Goal: Task Accomplishment & Management: Use online tool/utility

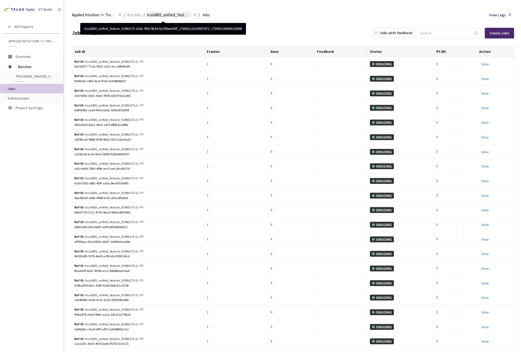
click at [174, 14] on span "truck803_unified_feature_0198d175-2a06-7893-9bd4-5d19f3eed9df_17556511610090078…" at bounding box center [168, 15] width 43 height 6
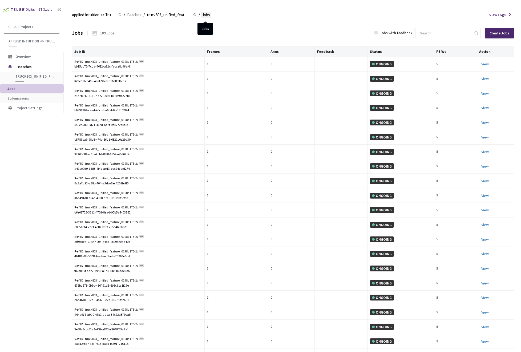
click at [205, 16] on span "Jobs" at bounding box center [206, 15] width 8 height 6
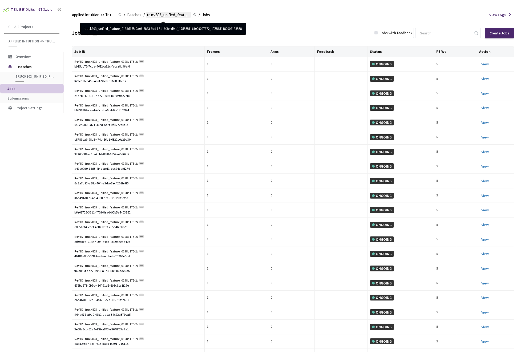
click at [174, 14] on span "truck803_unified_feature_0198d175-2a06-7893-9bd4-5d19f3eed9df_17556511610090078…" at bounding box center [168, 15] width 43 height 6
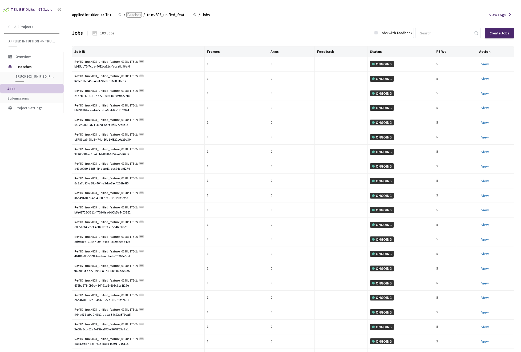
click at [130, 14] on span "Batches" at bounding box center [134, 15] width 14 height 6
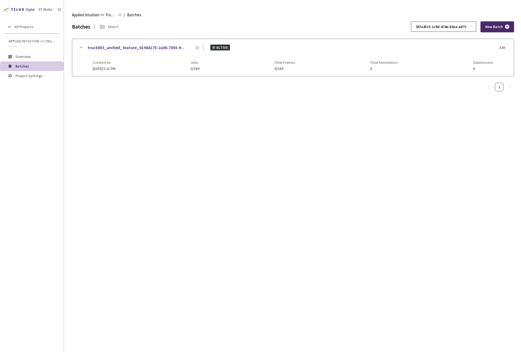
click at [473, 25] on icon at bounding box center [472, 26] width 4 height 4
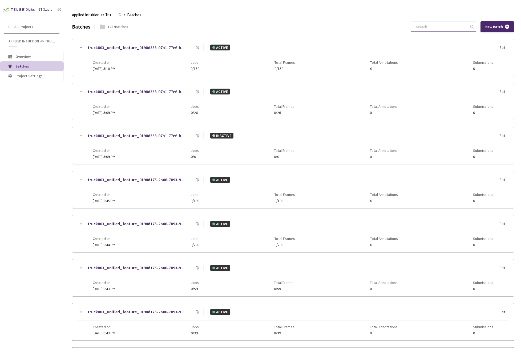
click at [440, 29] on input at bounding box center [441, 27] width 57 height 10
paste input "262a302d-75a2-4f82-a6a3-e67c92175378"
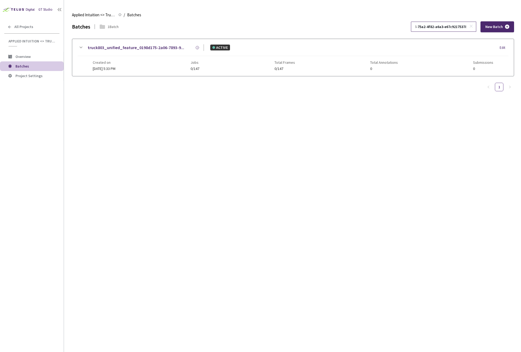
type input "262a302d-75a2-4f82-a6a3-e67c92175378"
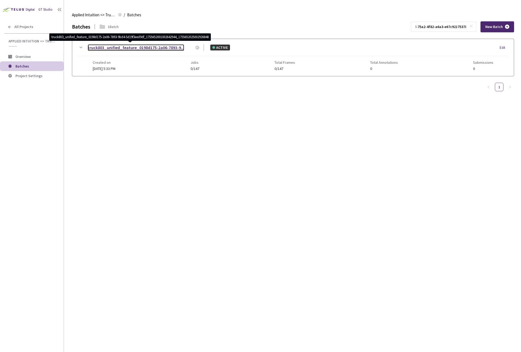
click at [161, 49] on link "truck803_unified_feature_0198d175-2a06-7893-9..." at bounding box center [136, 47] width 97 height 7
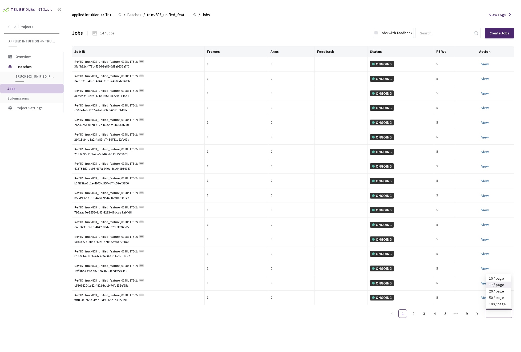
click at [499, 314] on span "17 / page" at bounding box center [499, 313] width 20 height 8
click at [503, 305] on div "100 / page" at bounding box center [498, 304] width 19 height 6
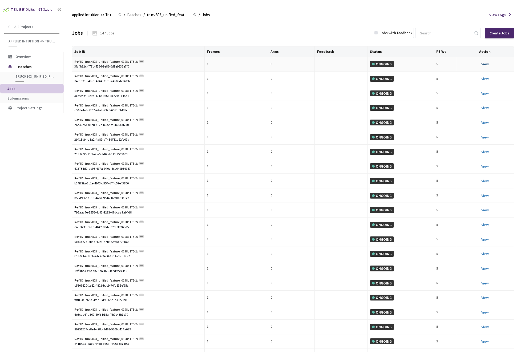
click at [484, 64] on link "View" at bounding box center [485, 64] width 7 height 5
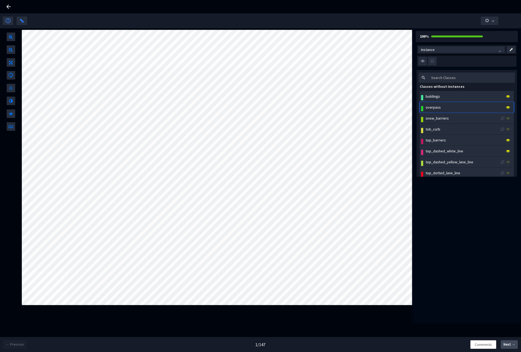
click at [504, 346] on span "Next →" at bounding box center [510, 344] width 12 height 5
click at [9, 113] on span at bounding box center [11, 112] width 4 height 6
click at [28, 117] on div at bounding box center [43, 117] width 36 height 3
click at [510, 345] on span "Next →" at bounding box center [510, 344] width 12 height 5
click at [505, 345] on span "Next →" at bounding box center [510, 344] width 12 height 5
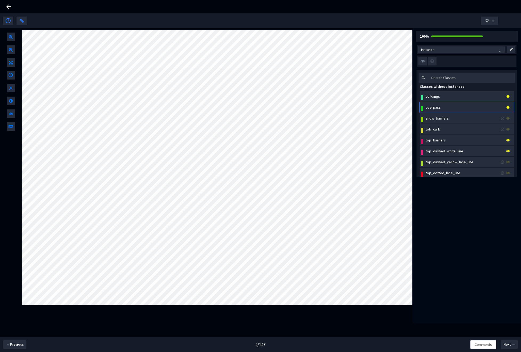
click at [7, 8] on icon at bounding box center [8, 6] width 6 height 6
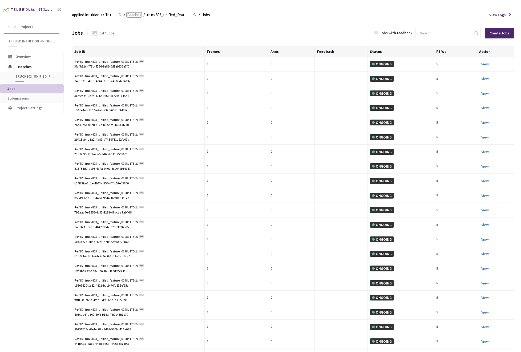
click at [132, 15] on span "Batches" at bounding box center [134, 15] width 14 height 6
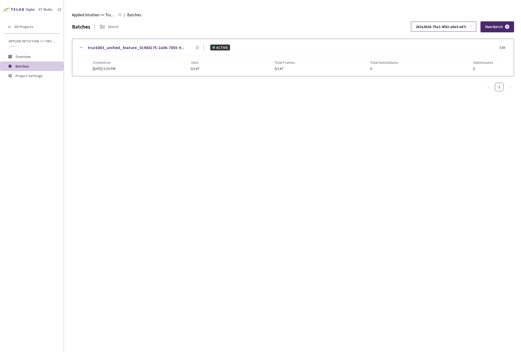
click at [473, 27] on icon at bounding box center [472, 26] width 4 height 4
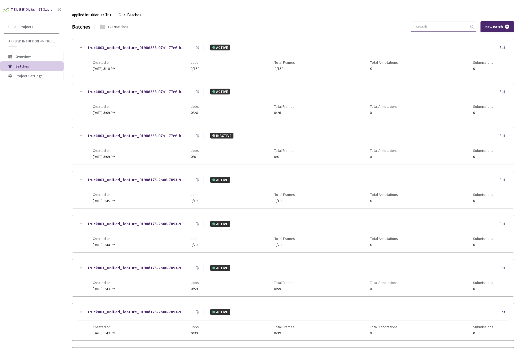
click at [459, 26] on input at bounding box center [441, 27] width 57 height 10
paste input "795890c8-df6f-427a-aa38-733d0fde5e9b"
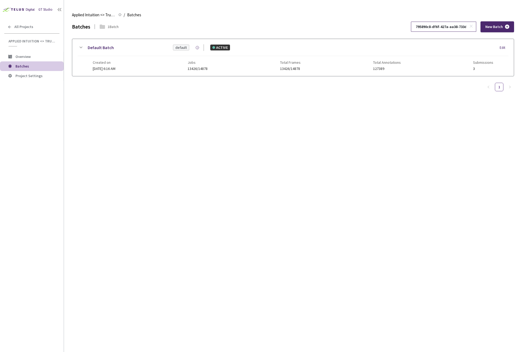
scroll to position [0, 14]
type input "795890c8-df6f-427a-aa38-733d0fde5e9b"
click at [157, 64] on div "Created on [DATE] 6:16 AM Jobs 13426/14878 Total Frames 13426/14878 Total Annot…" at bounding box center [293, 63] width 401 height 15
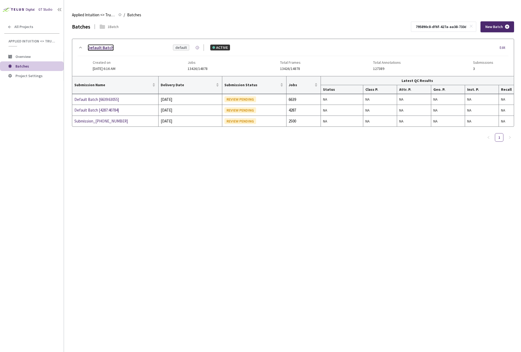
click at [105, 51] on link "Default Batch" at bounding box center [101, 47] width 26 height 7
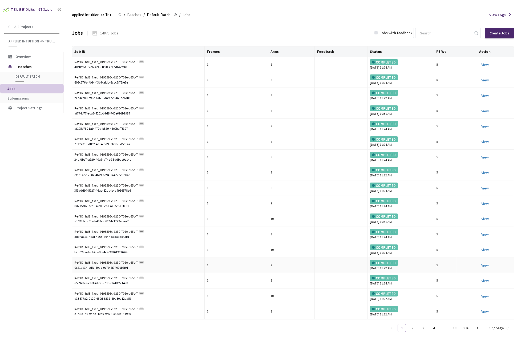
click at [487, 268] on div "View" at bounding box center [485, 265] width 53 height 6
click at [487, 263] on link "View This will only let you view the job and not perform the labelling task." at bounding box center [485, 265] width 7 height 5
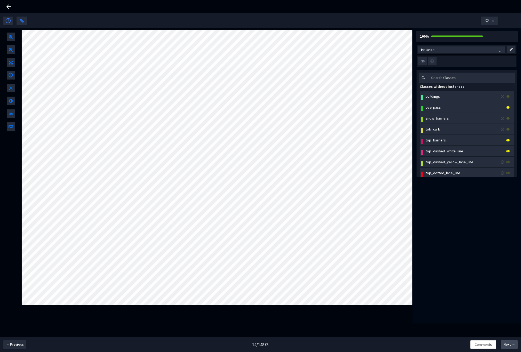
click at [511, 343] on span "Next →" at bounding box center [510, 344] width 12 height 5
click at [29, 117] on div at bounding box center [44, 117] width 38 height 3
click at [14, 8] on div at bounding box center [260, 6] width 521 height 13
click at [9, 6] on icon at bounding box center [8, 7] width 4 height 4
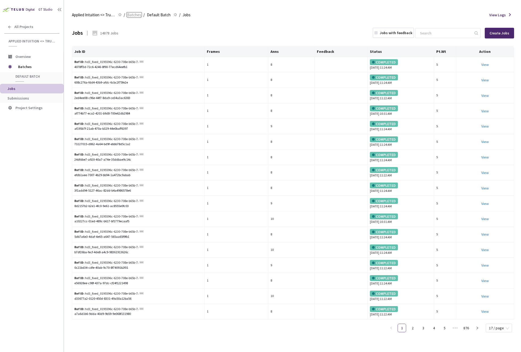
click at [138, 18] on span "Batches" at bounding box center [134, 15] width 14 height 6
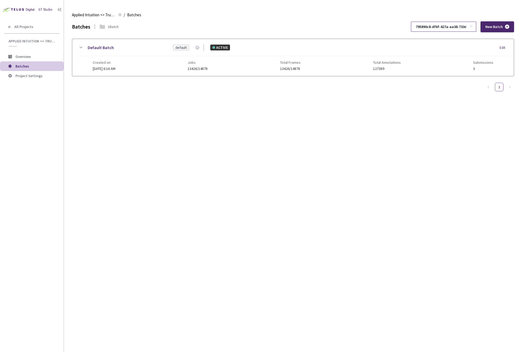
click at [473, 26] on icon at bounding box center [472, 26] width 4 height 4
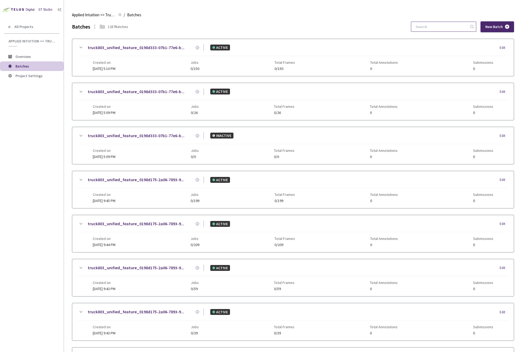
click at [453, 25] on input at bounding box center [441, 27] width 57 height 10
paste input "2ab8547a-80a8-41be-bae8-36d3da54df1d"
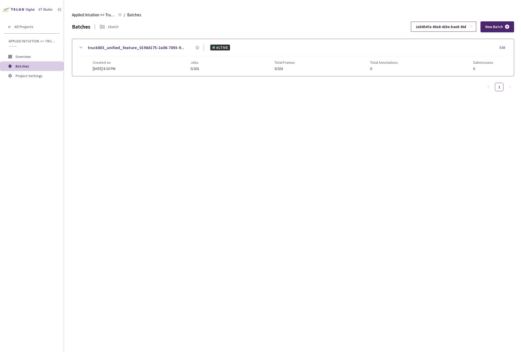
scroll to position [0, 16]
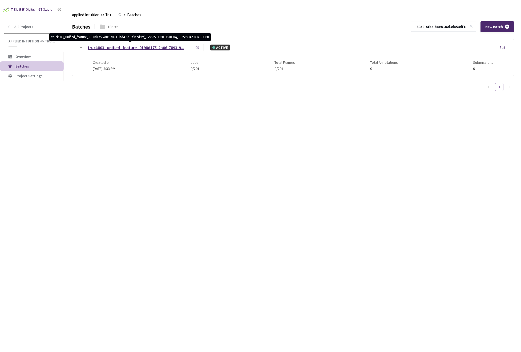
type input "2ab8547a-80a8-41be-bae8-36d3da54df1d"
click at [111, 48] on link "truck803_unified_feature_0198d175-2a06-7893-9..." at bounding box center [136, 47] width 97 height 7
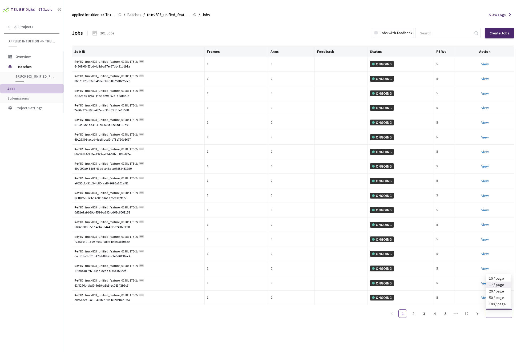
click at [492, 310] on span "17 / page" at bounding box center [499, 313] width 20 height 8
click at [499, 306] on div "100 / page" at bounding box center [498, 304] width 19 height 6
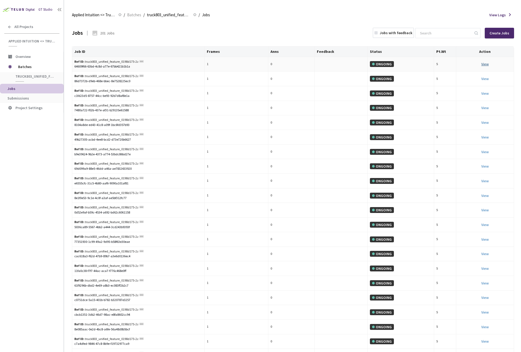
click at [483, 64] on link "View This will only let you view the job and not perform the labelling task." at bounding box center [485, 64] width 7 height 5
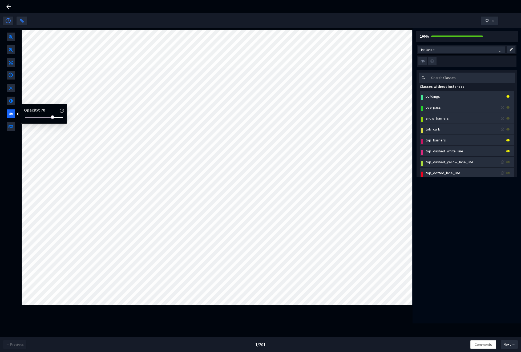
click at [14, 111] on div at bounding box center [11, 113] width 9 height 9
click at [30, 117] on div at bounding box center [44, 117] width 38 height 3
click at [509, 343] on span "Next →" at bounding box center [510, 344] width 12 height 5
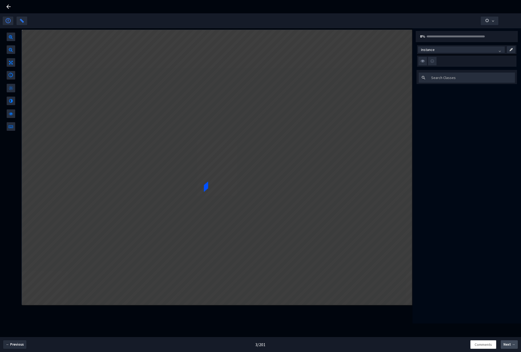
click at [509, 343] on span "Next →" at bounding box center [510, 344] width 12 height 5
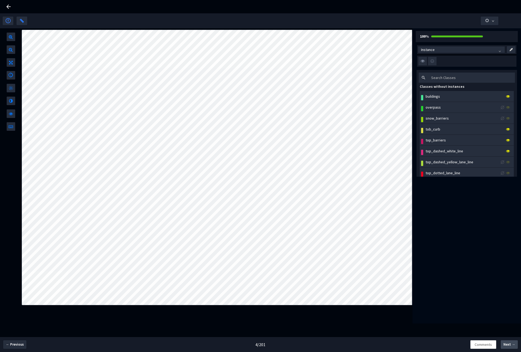
click at [506, 345] on span "Next →" at bounding box center [510, 344] width 12 height 5
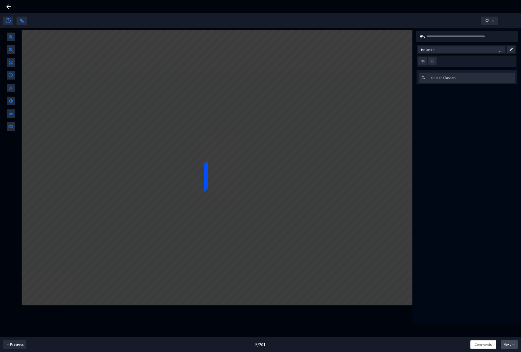
click at [506, 345] on span "Next →" at bounding box center [510, 344] width 12 height 5
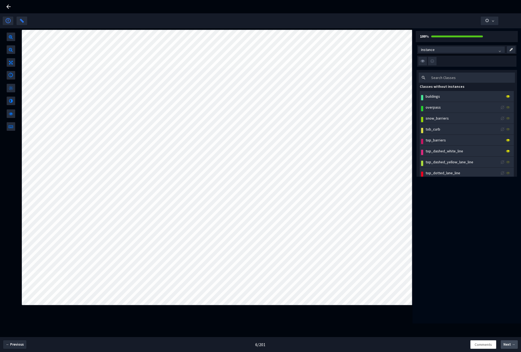
click at [506, 345] on span "Next →" at bounding box center [510, 344] width 12 height 5
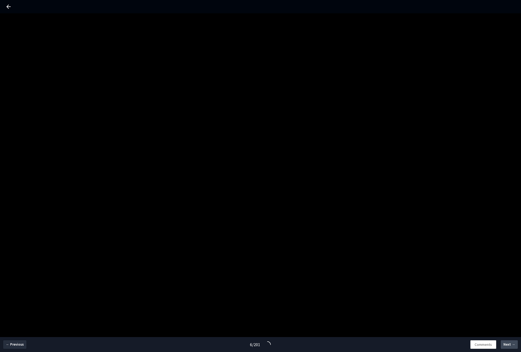
click at [506, 345] on span "Next →" at bounding box center [510, 344] width 12 height 5
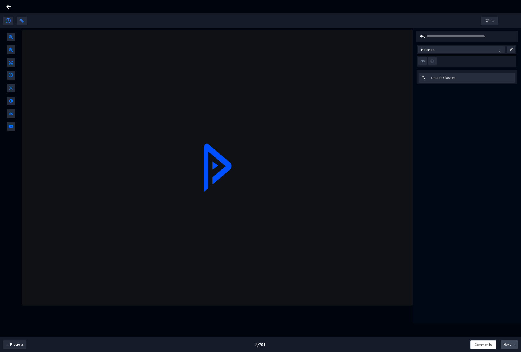
click at [506, 345] on span "Next →" at bounding box center [510, 344] width 12 height 5
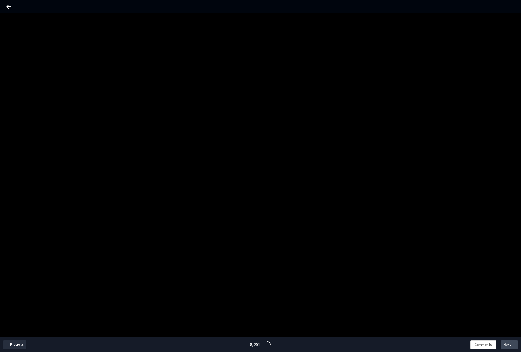
click at [506, 345] on span "Next →" at bounding box center [510, 344] width 12 height 5
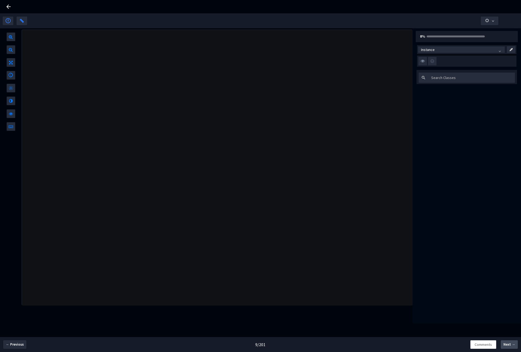
click at [506, 345] on span "Next →" at bounding box center [510, 344] width 12 height 5
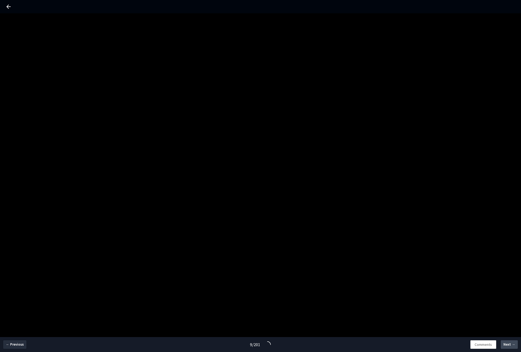
click at [506, 345] on span "Next →" at bounding box center [510, 344] width 12 height 5
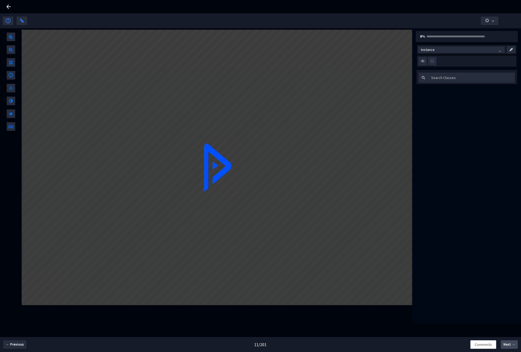
click at [506, 345] on span "Next →" at bounding box center [510, 344] width 12 height 5
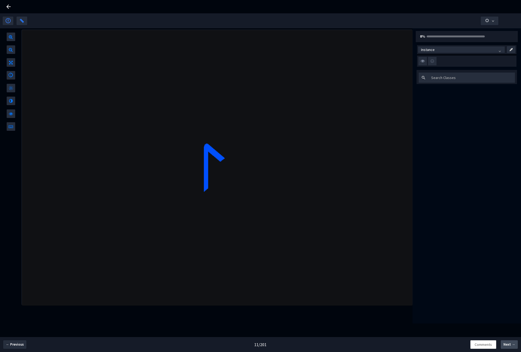
click at [506, 345] on span "Next →" at bounding box center [510, 344] width 12 height 5
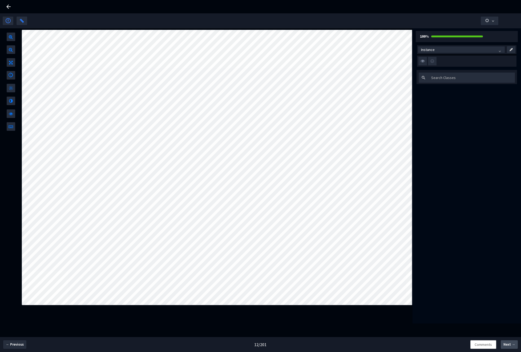
click at [506, 345] on span "Next →" at bounding box center [510, 344] width 12 height 5
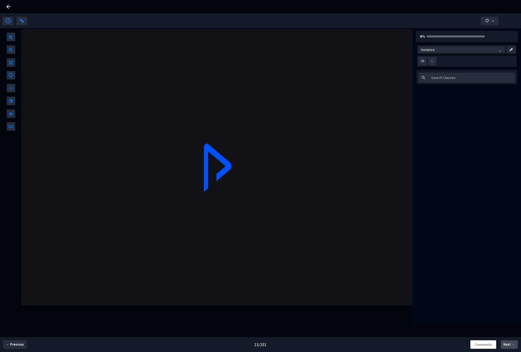
click at [506, 345] on span "Next →" at bounding box center [510, 344] width 12 height 5
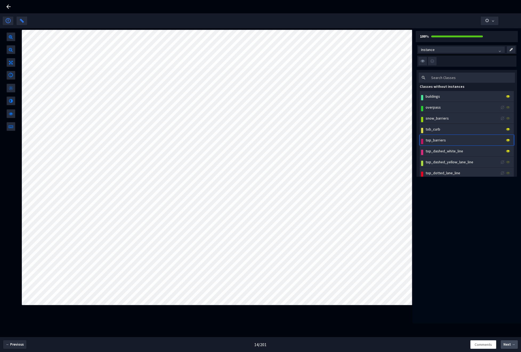
click at [506, 345] on span "Next →" at bounding box center [510, 344] width 12 height 5
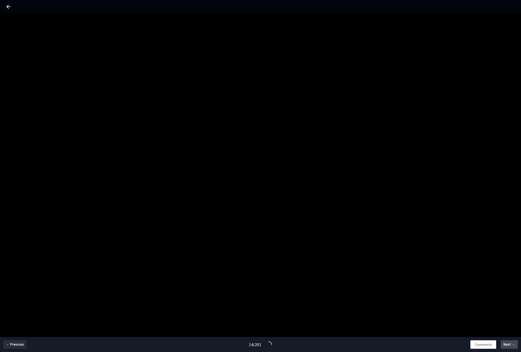
click at [506, 345] on span "Next →" at bounding box center [510, 344] width 12 height 5
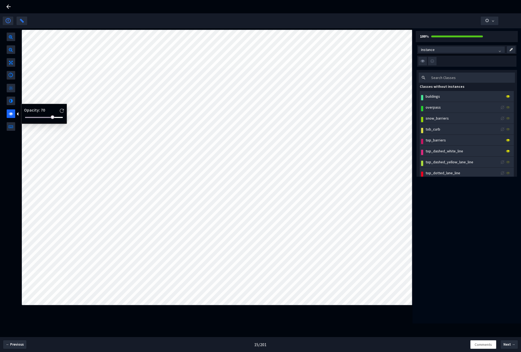
click at [32, 115] on div "Opacity : 70" at bounding box center [43, 114] width 41 height 16
click at [31, 116] on div at bounding box center [44, 117] width 38 height 3
click at [28, 118] on div at bounding box center [44, 117] width 38 height 3
drag, startPoint x: 28, startPoint y: 118, endPoint x: 20, endPoint y: 117, distance: 8.1
click at [20, 117] on div "Opacity : 0" at bounding box center [41, 114] width 46 height 20
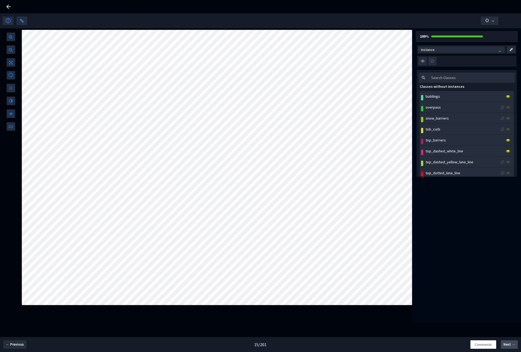
click at [510, 344] on span "Next →" at bounding box center [510, 344] width 12 height 5
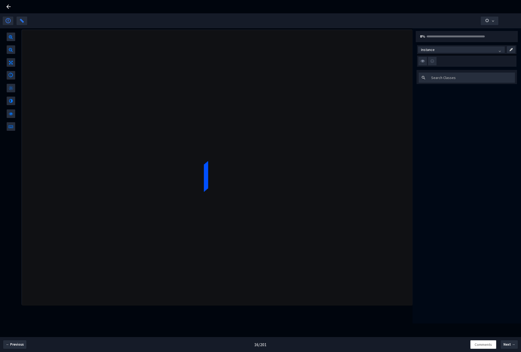
click at [11, 7] on icon at bounding box center [8, 6] width 6 height 6
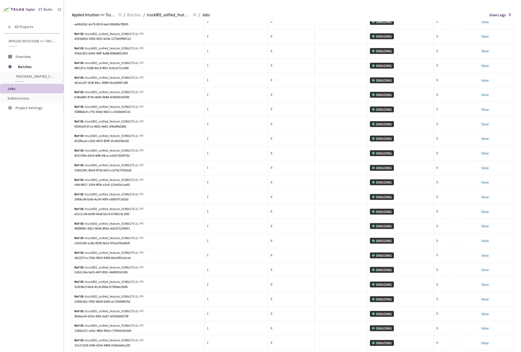
scroll to position [1181, 0]
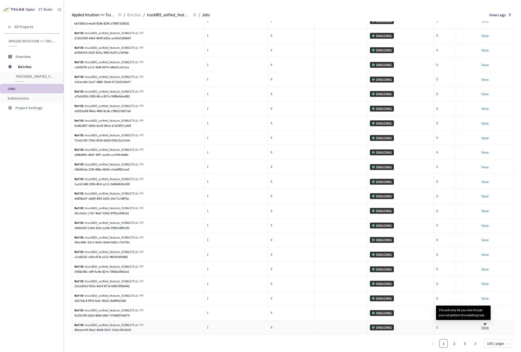
click at [484, 326] on link "View This will only let you view the job and not perform the labelling task." at bounding box center [485, 327] width 7 height 5
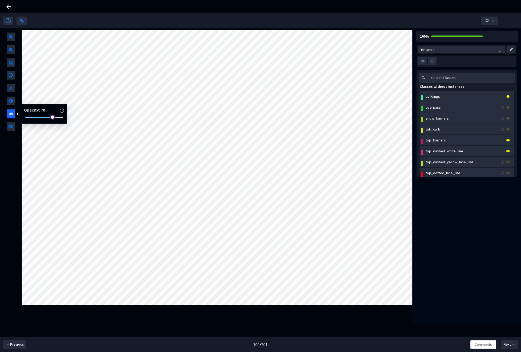
click at [29, 117] on div at bounding box center [44, 117] width 38 height 3
click at [38, 116] on div at bounding box center [44, 117] width 38 height 3
click at [513, 345] on span "Next →" at bounding box center [510, 344] width 12 height 5
click at [515, 344] on button "Next →" at bounding box center [509, 344] width 17 height 9
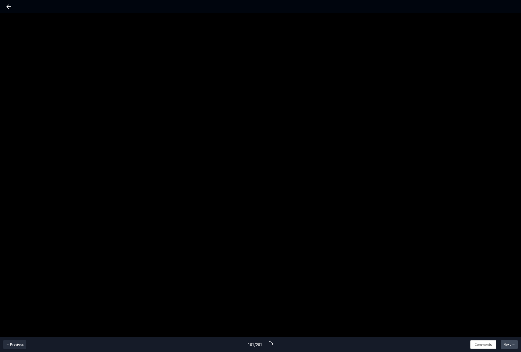
click at [515, 344] on button "Next →" at bounding box center [509, 344] width 17 height 9
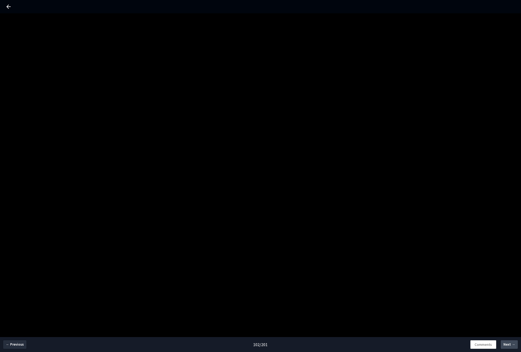
click at [515, 344] on button "Next →" at bounding box center [509, 344] width 17 height 9
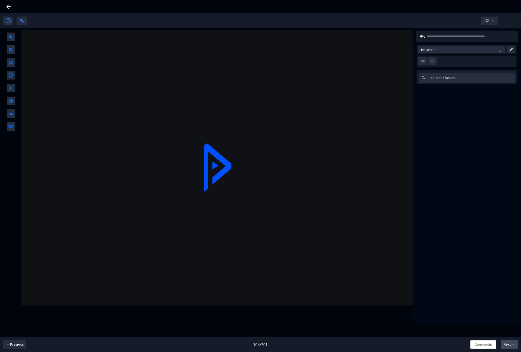
click at [515, 344] on button "Next →" at bounding box center [509, 344] width 17 height 9
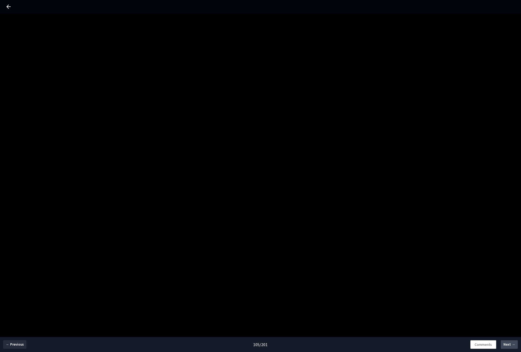
click at [515, 344] on button "Next →" at bounding box center [509, 344] width 17 height 9
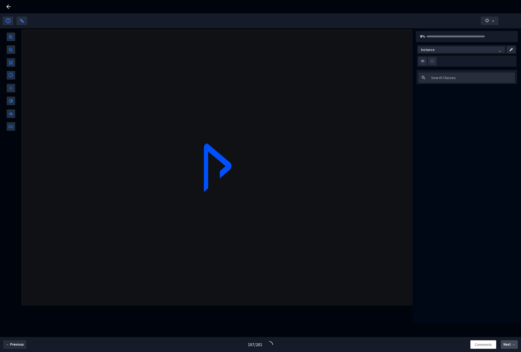
click at [515, 344] on button "Next →" at bounding box center [509, 344] width 17 height 9
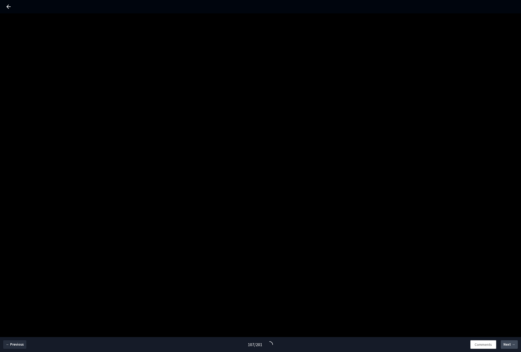
click at [515, 344] on button "Next →" at bounding box center [509, 344] width 17 height 9
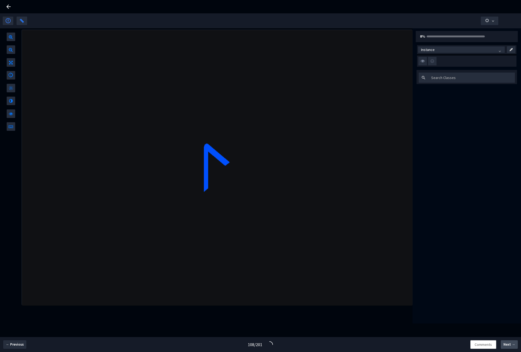
click at [515, 344] on button "Next →" at bounding box center [509, 344] width 17 height 9
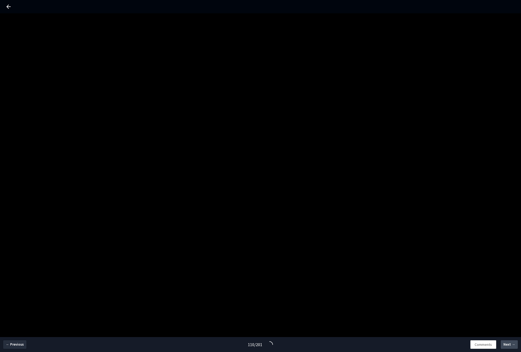
click at [515, 344] on button "Next →" at bounding box center [509, 344] width 17 height 9
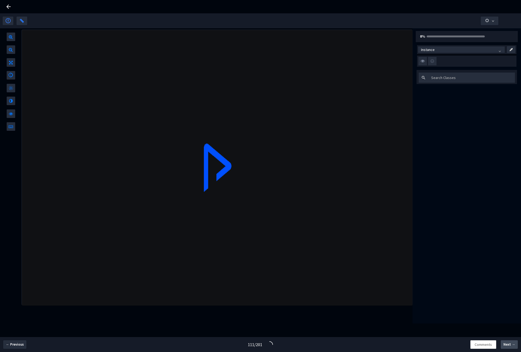
click at [515, 344] on button "Next →" at bounding box center [509, 344] width 17 height 9
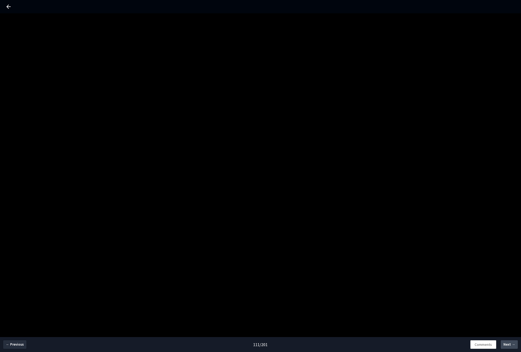
click at [515, 344] on button "Next →" at bounding box center [509, 344] width 17 height 9
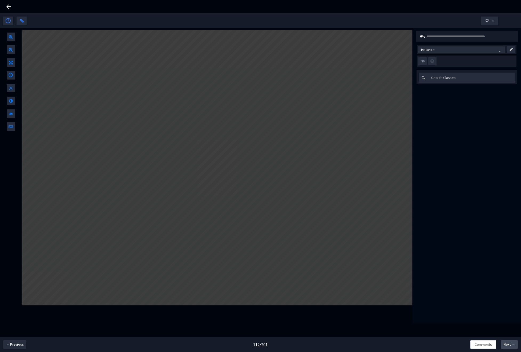
click at [515, 344] on button "Next →" at bounding box center [509, 344] width 17 height 9
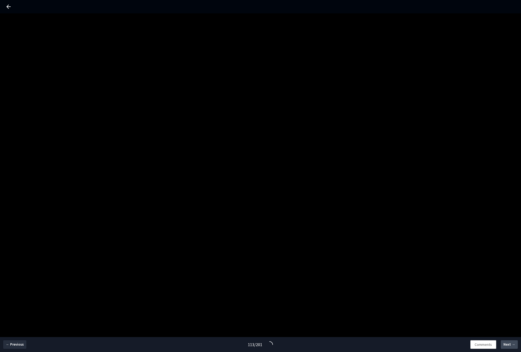
click at [515, 344] on button "Next →" at bounding box center [509, 344] width 17 height 9
